Goal: Find specific page/section: Find specific page/section

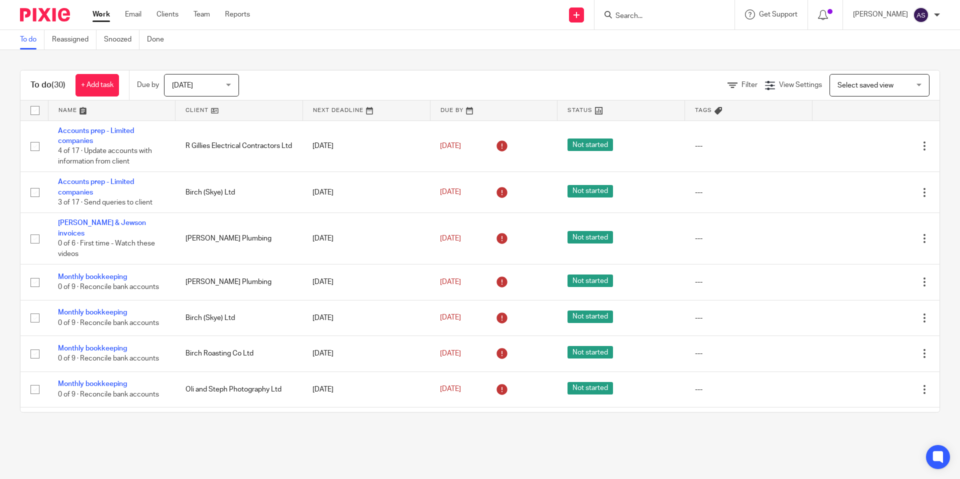
scroll to position [367, 0]
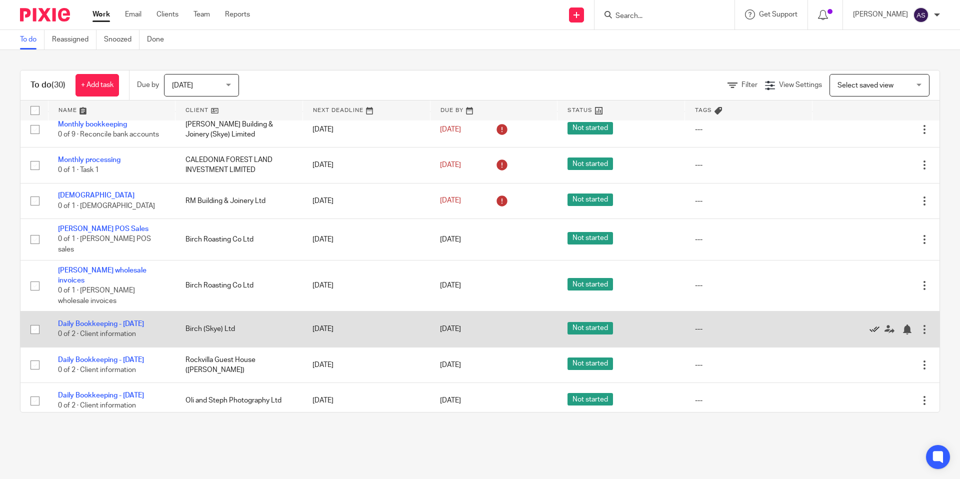
click at [873, 325] on icon at bounding box center [875, 330] width 10 height 10
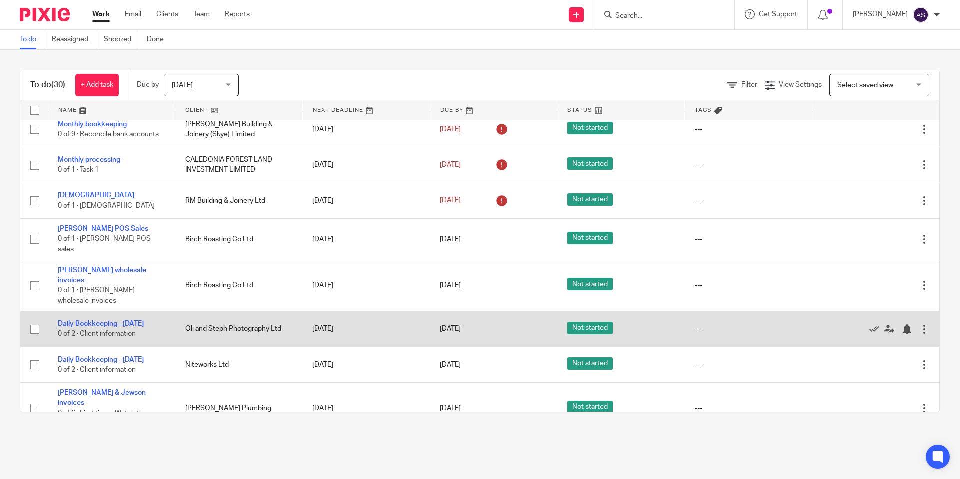
drag, startPoint x: 874, startPoint y: 316, endPoint x: 860, endPoint y: 311, distance: 15.3
click at [874, 325] on icon at bounding box center [875, 330] width 10 height 10
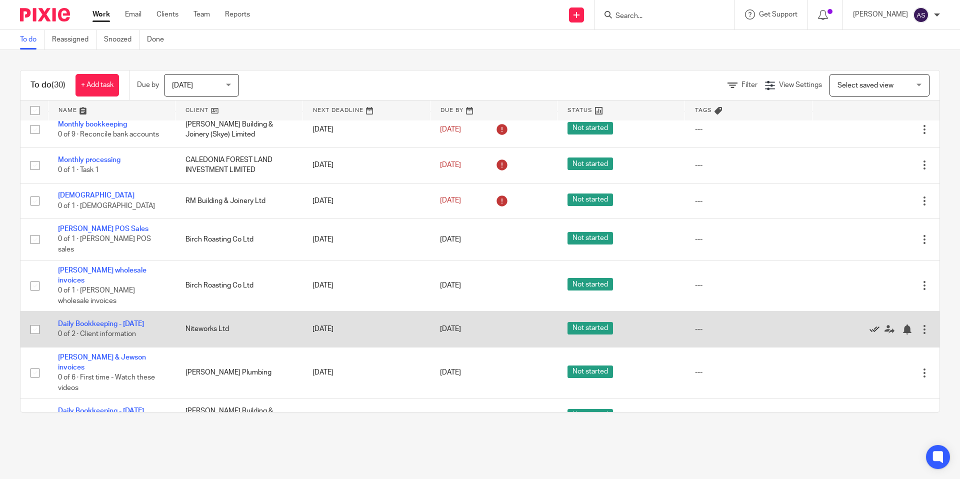
click at [874, 325] on icon at bounding box center [875, 330] width 10 height 10
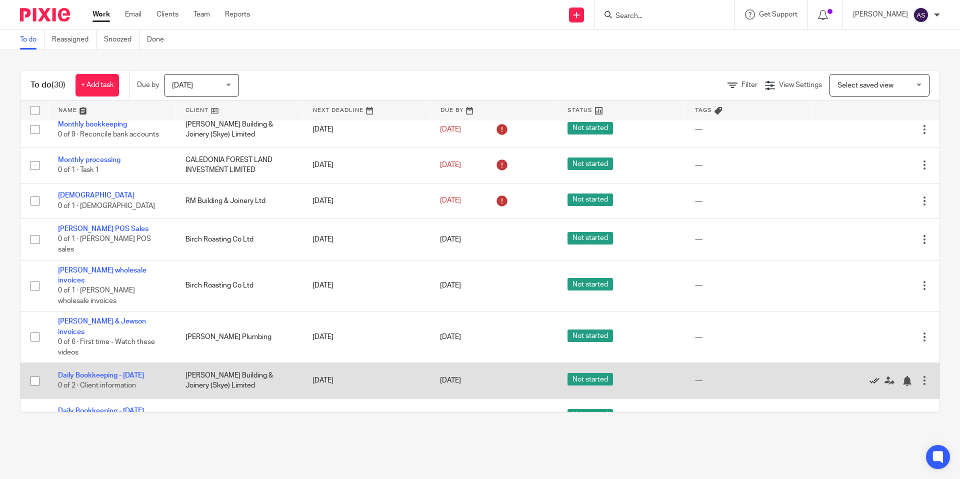
click at [873, 376] on icon at bounding box center [875, 381] width 10 height 10
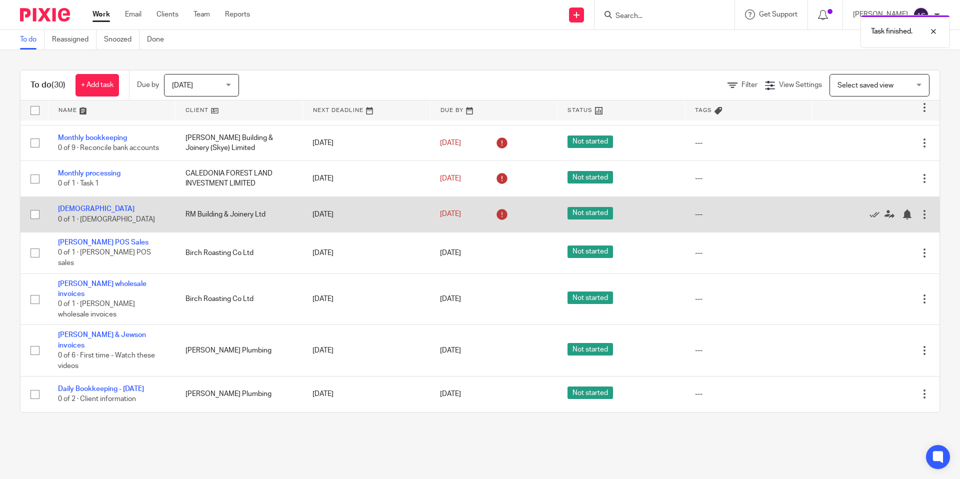
scroll to position [342, 0]
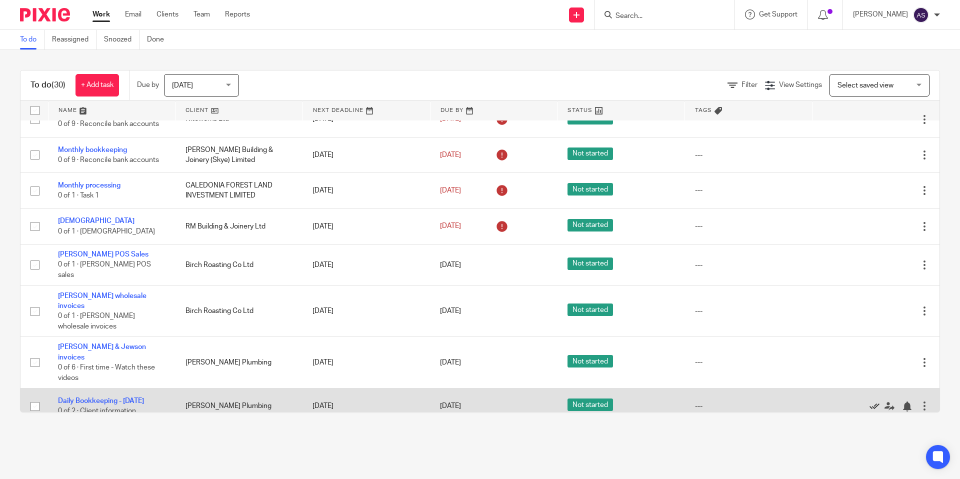
click at [873, 402] on icon at bounding box center [875, 407] width 10 height 10
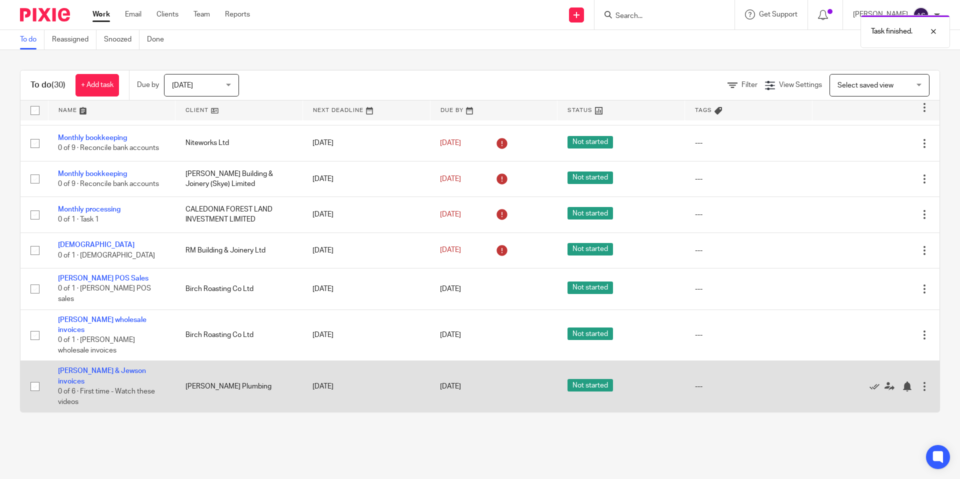
scroll to position [306, 0]
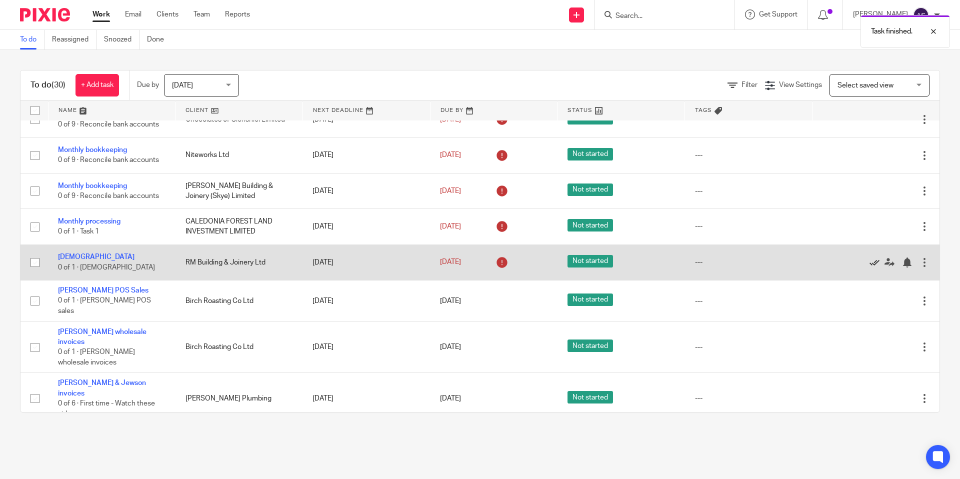
click at [874, 267] on icon at bounding box center [875, 263] width 10 height 10
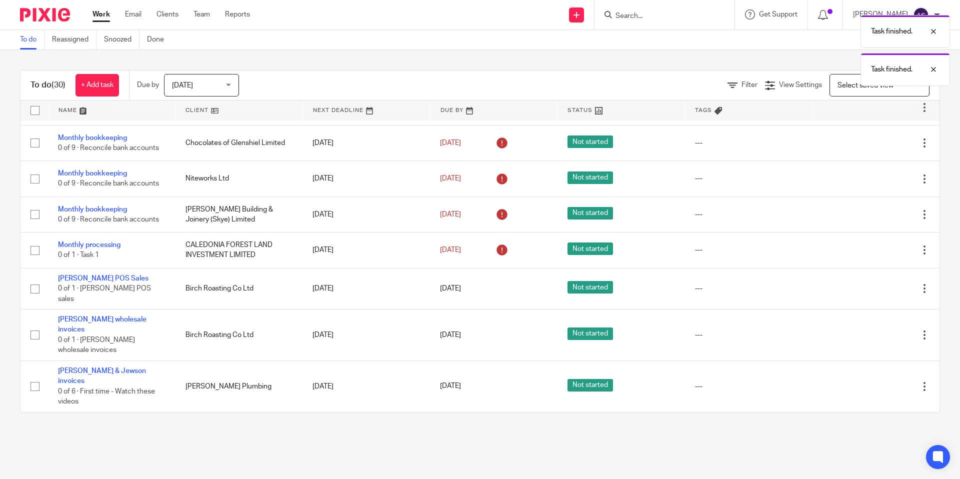
scroll to position [269, 0]
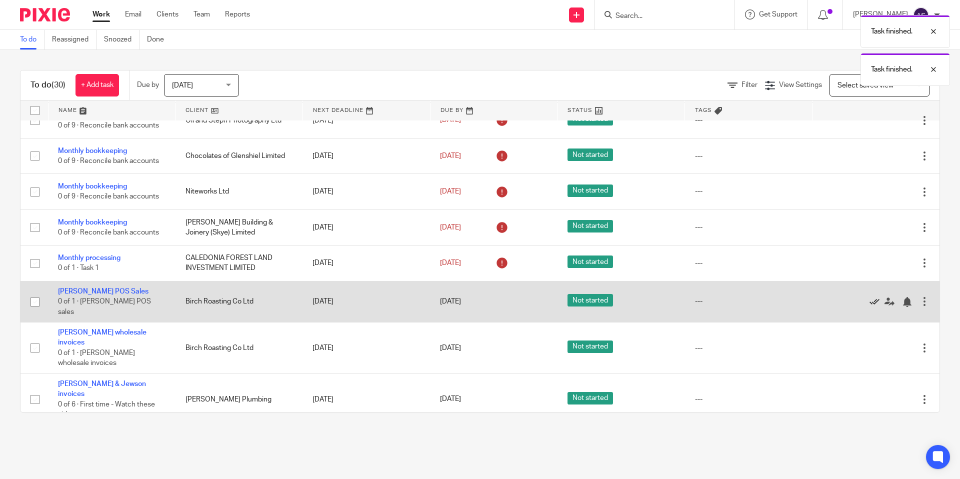
click at [874, 304] on icon at bounding box center [875, 302] width 10 height 10
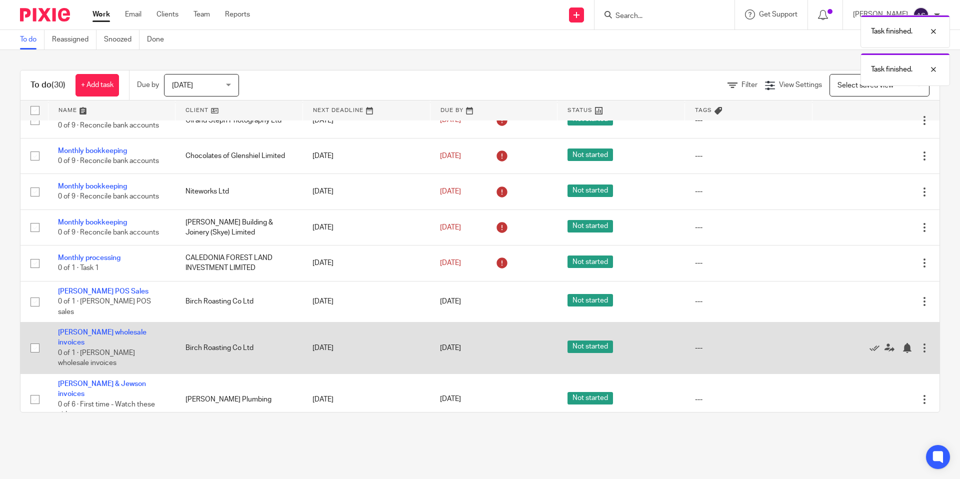
scroll to position [233, 0]
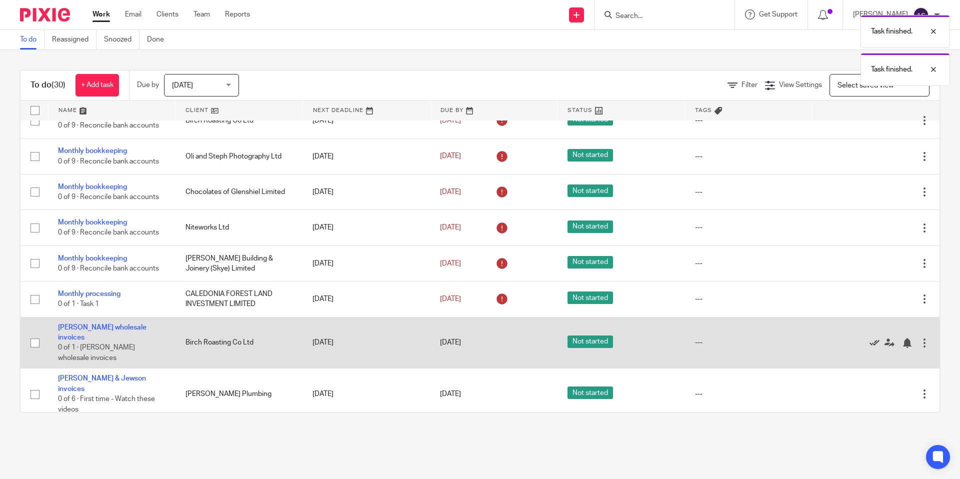
click at [874, 340] on icon at bounding box center [875, 343] width 10 height 10
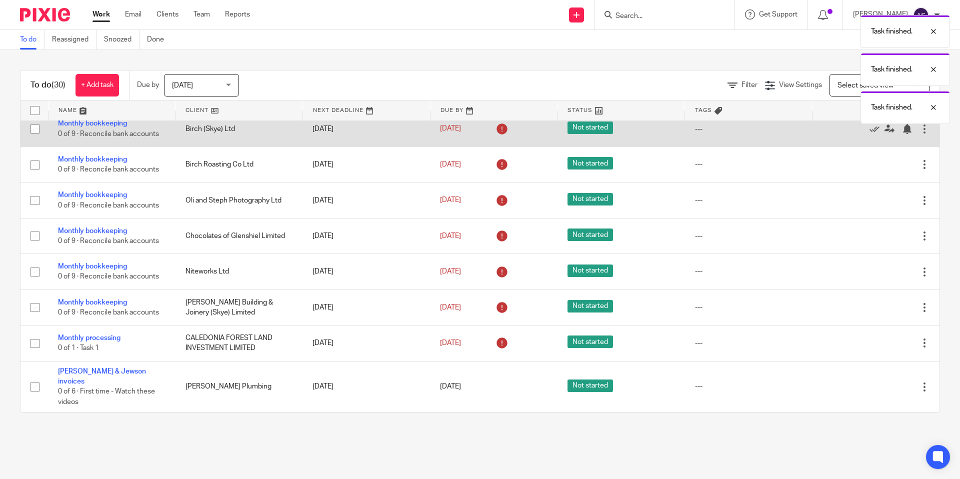
scroll to position [0, 0]
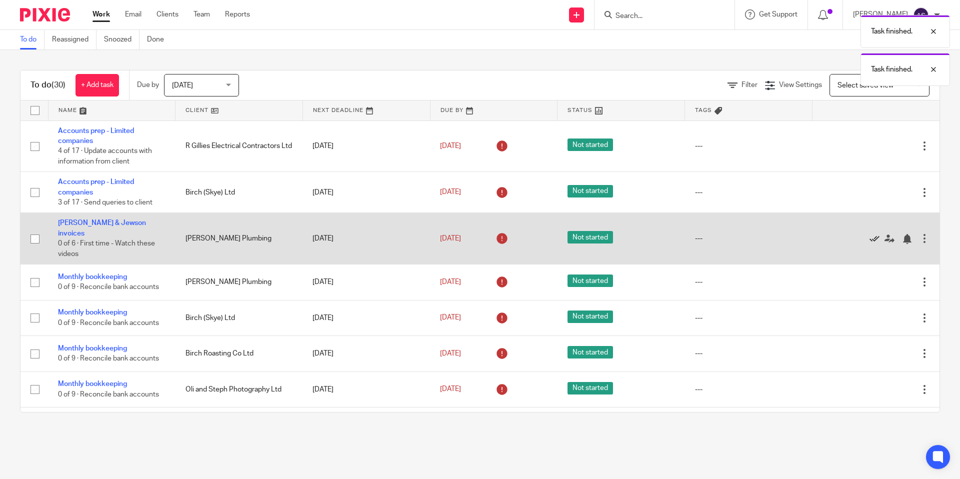
click at [876, 241] on icon at bounding box center [875, 239] width 10 height 10
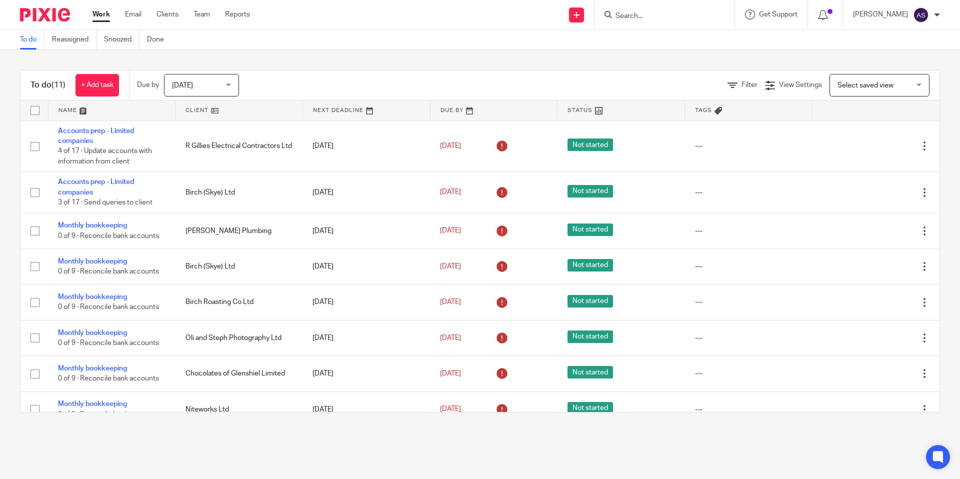
click at [640, 13] on input "Search" at bounding box center [660, 16] width 90 height 9
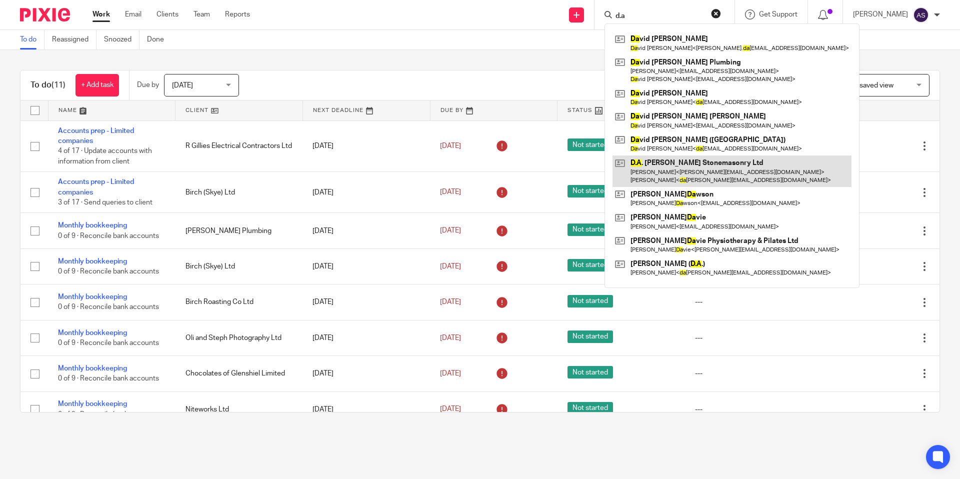
type input "d.a"
click at [693, 172] on link at bounding box center [732, 171] width 239 height 31
